Goal: Task Accomplishment & Management: Use online tool/utility

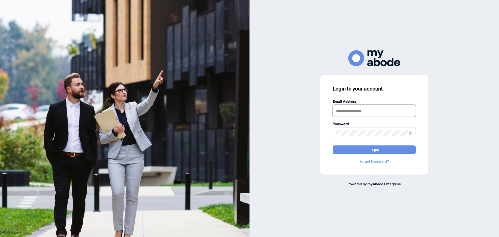
click at [340, 107] on input "text" at bounding box center [374, 111] width 83 height 12
type input "**********"
click at [345, 136] on span at bounding box center [374, 133] width 83 height 12
click at [333, 145] on button "Login" at bounding box center [374, 149] width 83 height 9
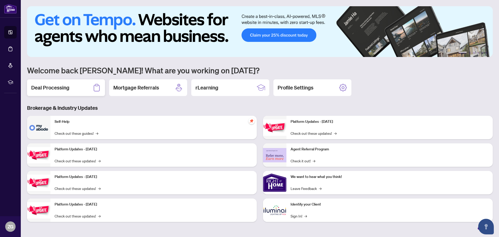
click at [53, 87] on h2 "Deal Processing" at bounding box center [50, 87] width 38 height 7
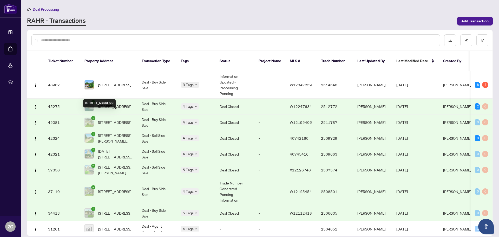
click at [109, 119] on span "[STREET_ADDRESS]" at bounding box center [114, 122] width 33 height 6
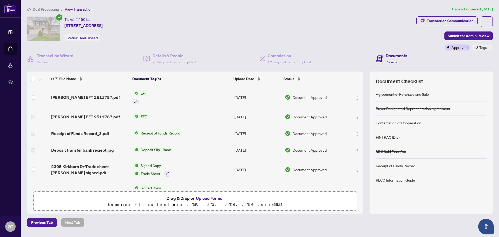
click at [242, 95] on td "[DATE]" at bounding box center [257, 97] width 50 height 22
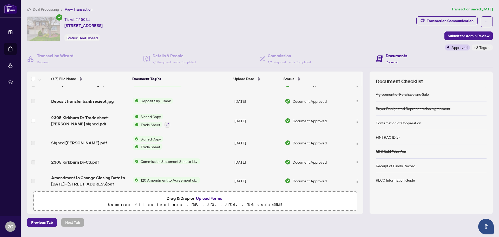
scroll to position [52, 0]
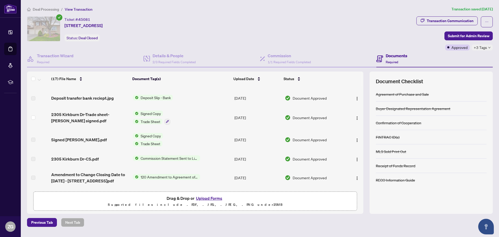
click at [146, 120] on span "Trade Sheet" at bounding box center [151, 122] width 24 height 6
click at [155, 120] on span "Trade Sheet" at bounding box center [151, 122] width 24 height 6
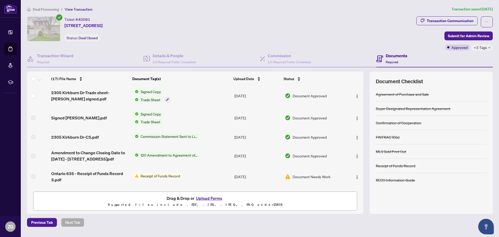
scroll to position [78, 0]
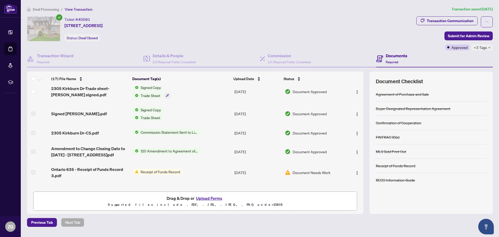
click at [149, 94] on span "Trade Sheet" at bounding box center [151, 96] width 24 height 6
click at [138, 113] on span "Signed Copy" at bounding box center [140, 112] width 24 height 6
